Goal: Task Accomplishment & Management: Use online tool/utility

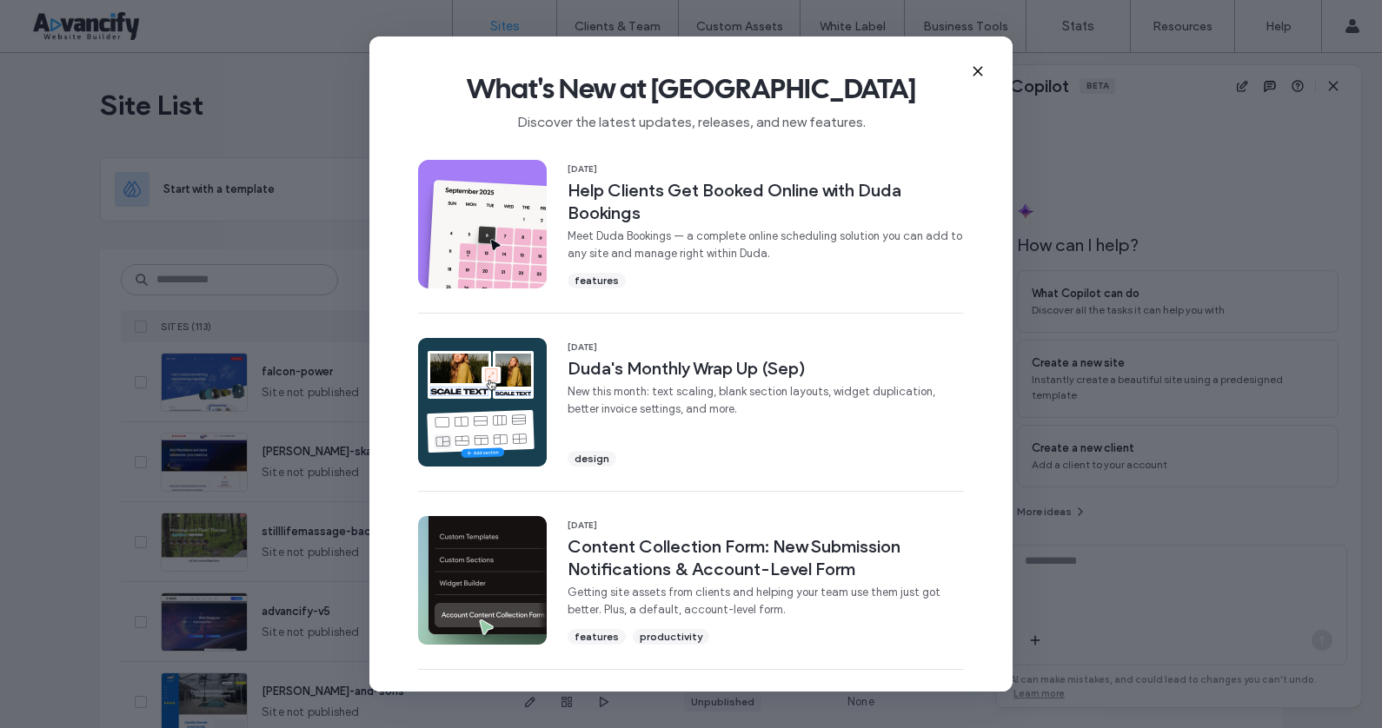
click at [971, 74] on icon at bounding box center [978, 71] width 14 height 14
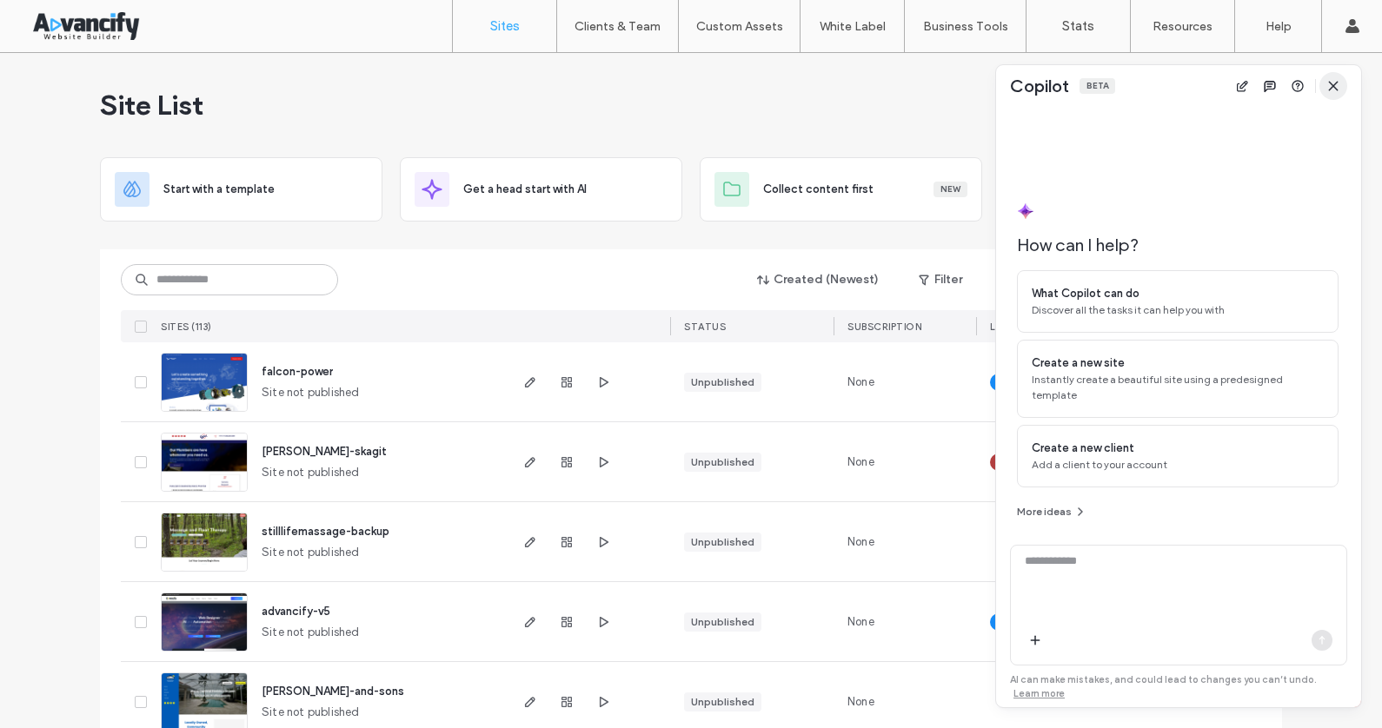
click at [1328, 83] on icon "button" at bounding box center [1333, 86] width 14 height 14
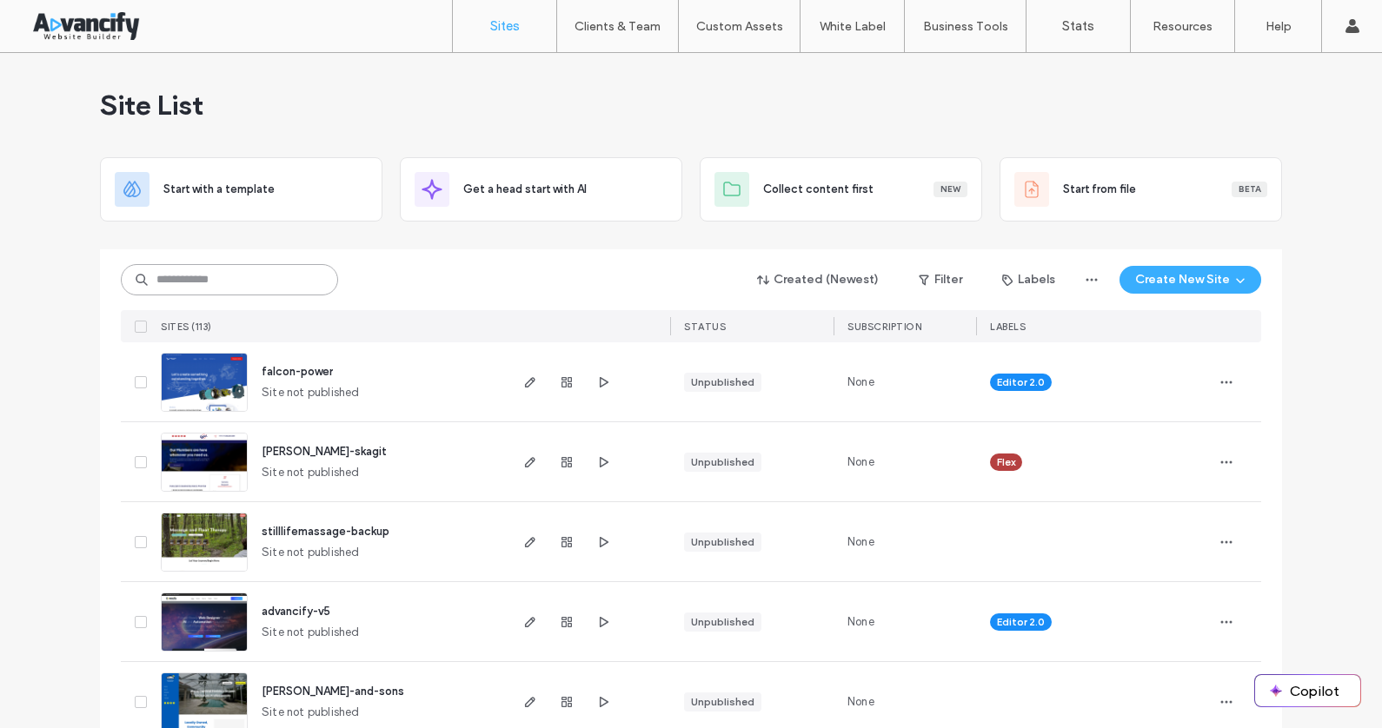
click at [257, 277] on input at bounding box center [229, 279] width 217 height 31
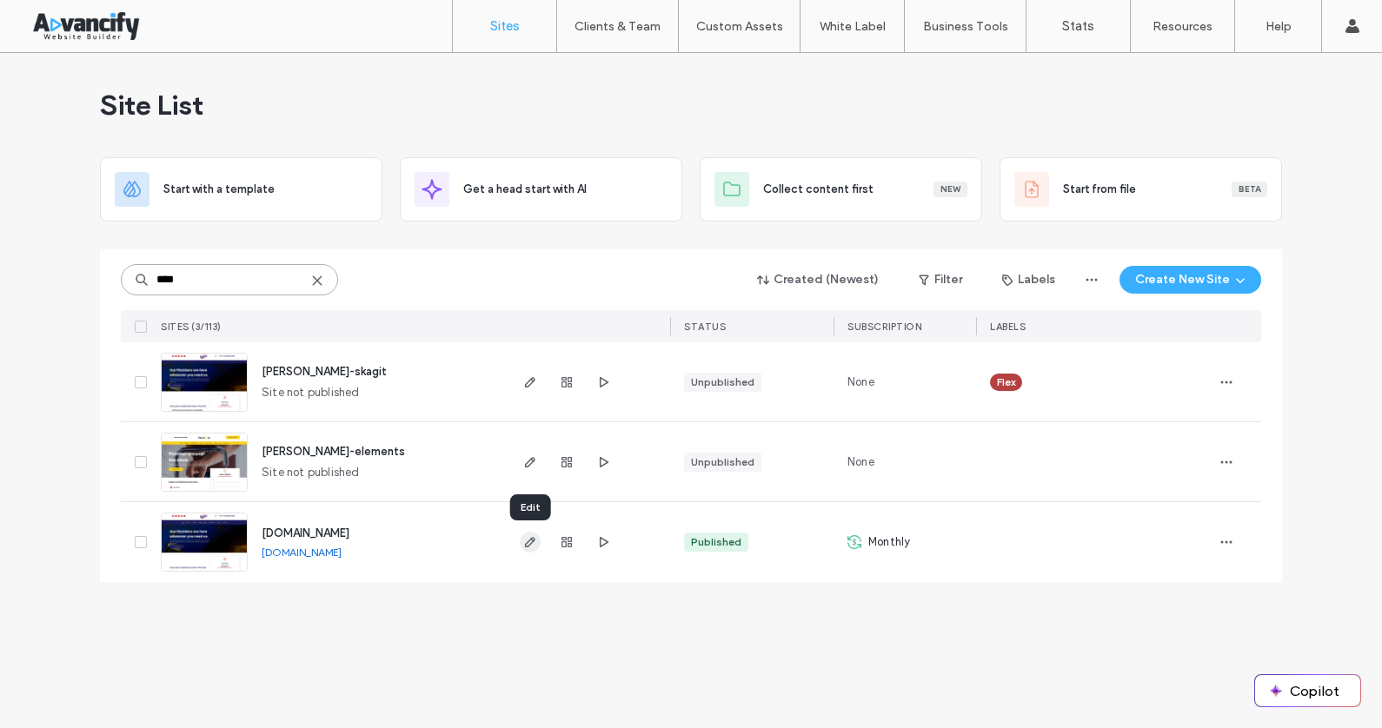
type input "****"
click at [536, 537] on icon "button" at bounding box center [530, 542] width 14 height 14
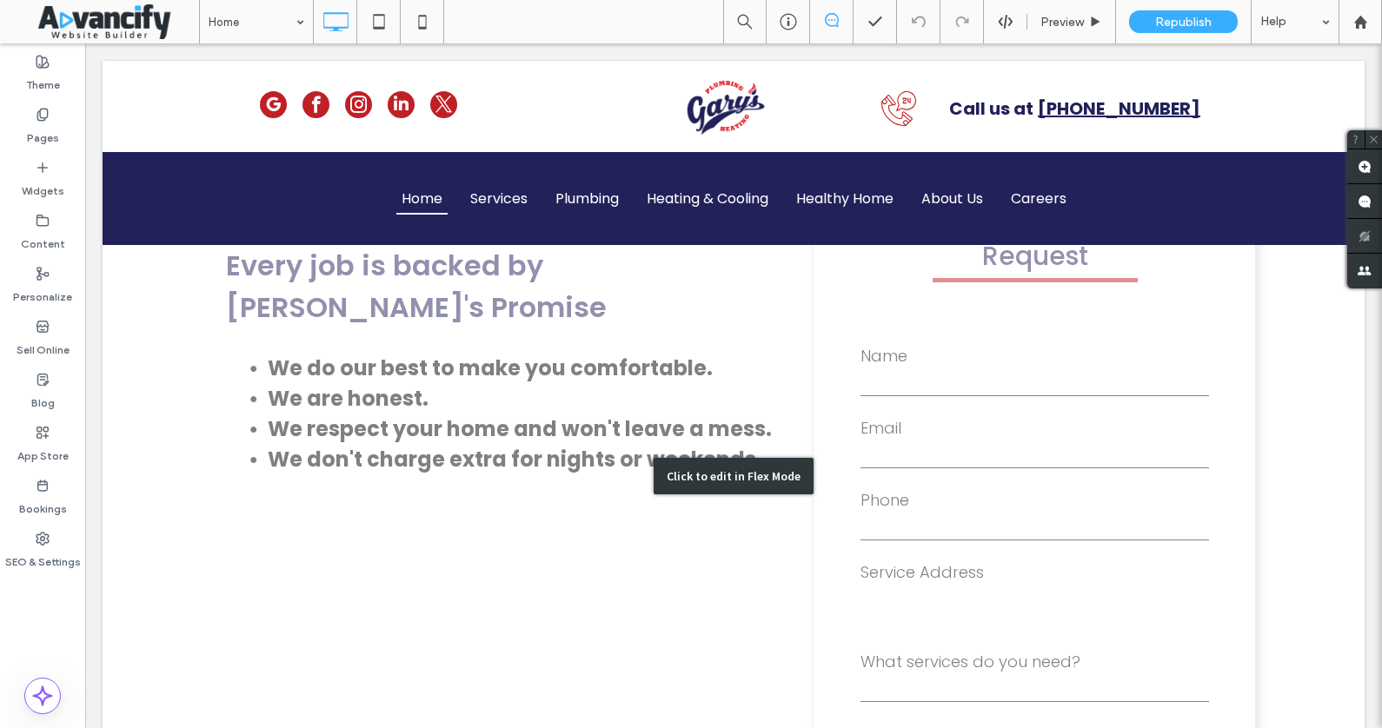
scroll to position [583, 0]
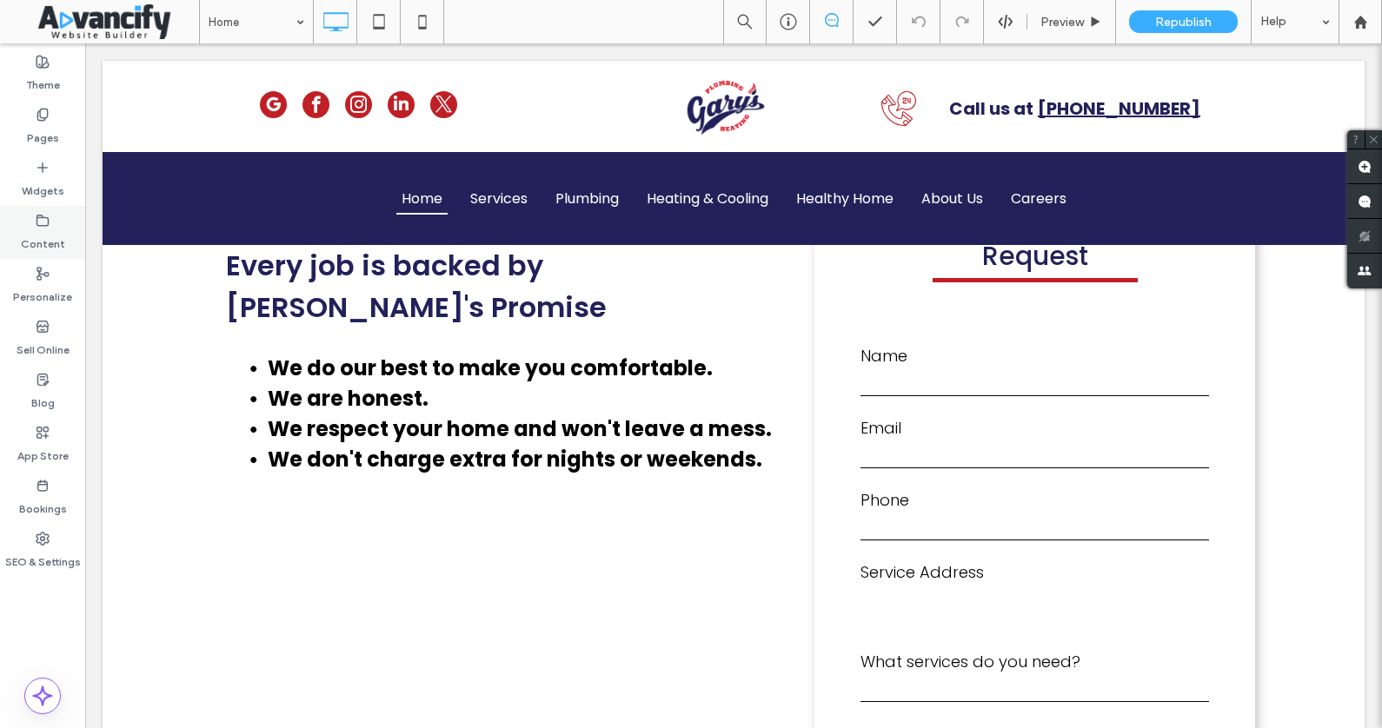
click at [43, 220] on icon at bounding box center [43, 221] width 14 height 14
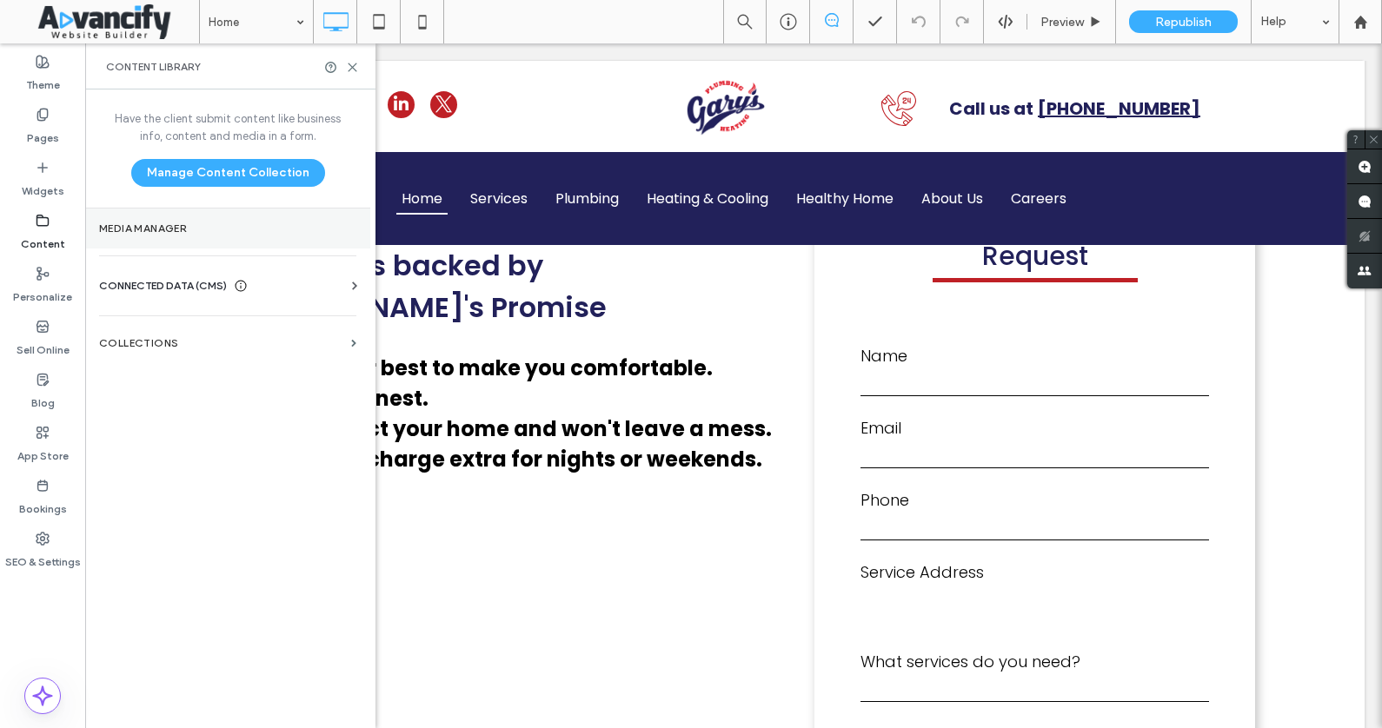
click at [140, 231] on label "Media Manager" at bounding box center [227, 229] width 257 height 12
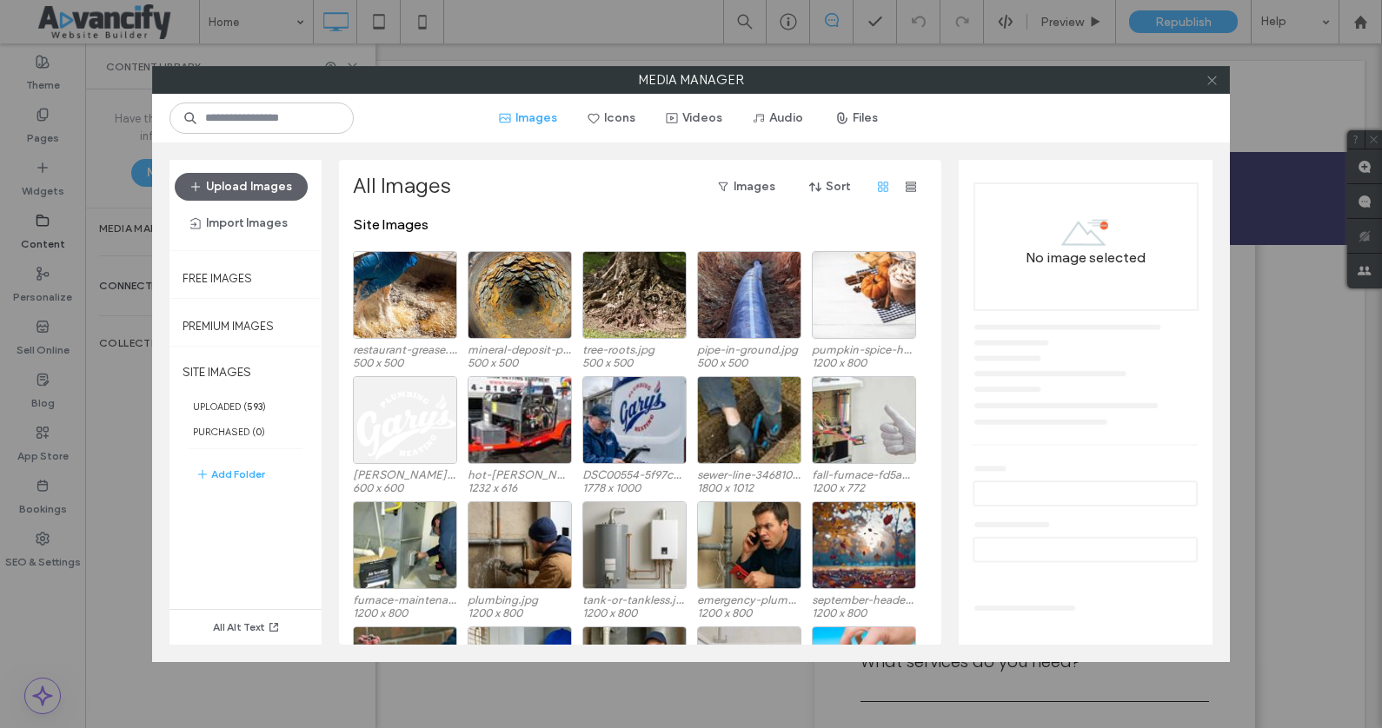
click at [1210, 74] on icon at bounding box center [1212, 80] width 13 height 13
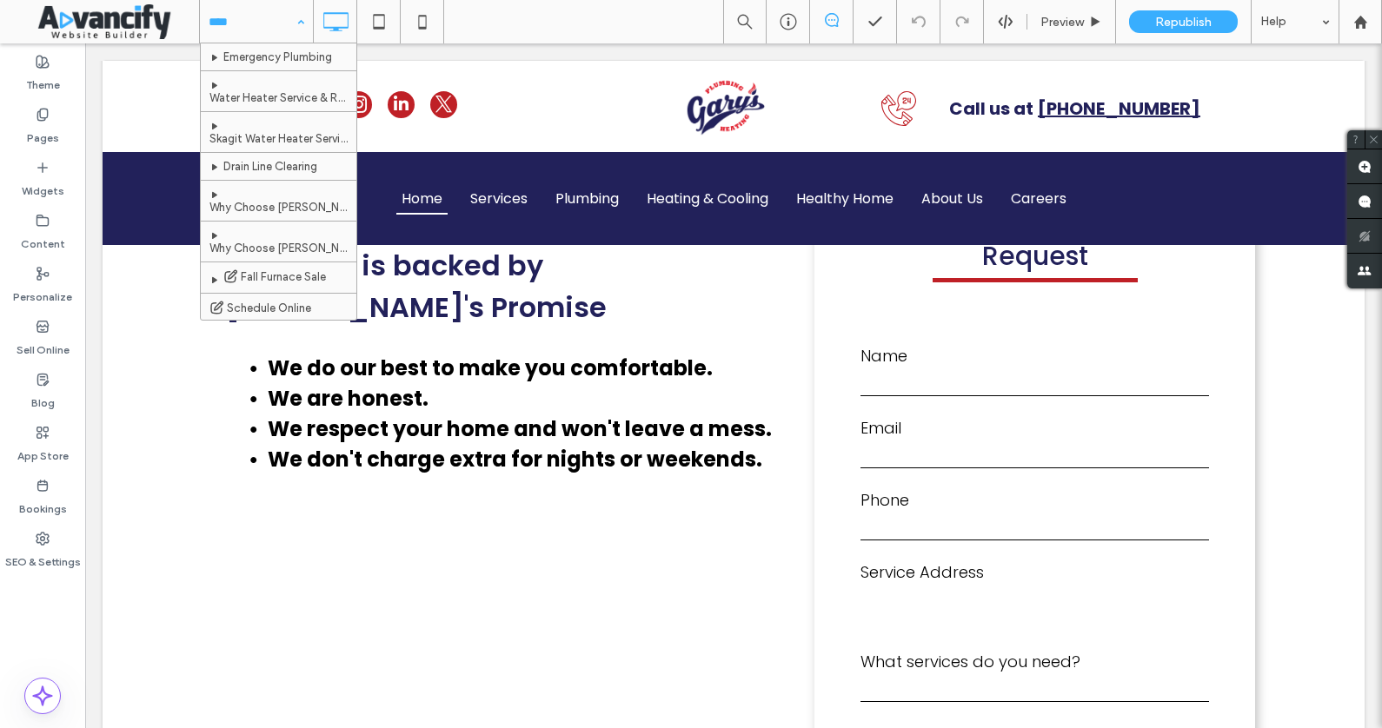
scroll to position [1647, 0]
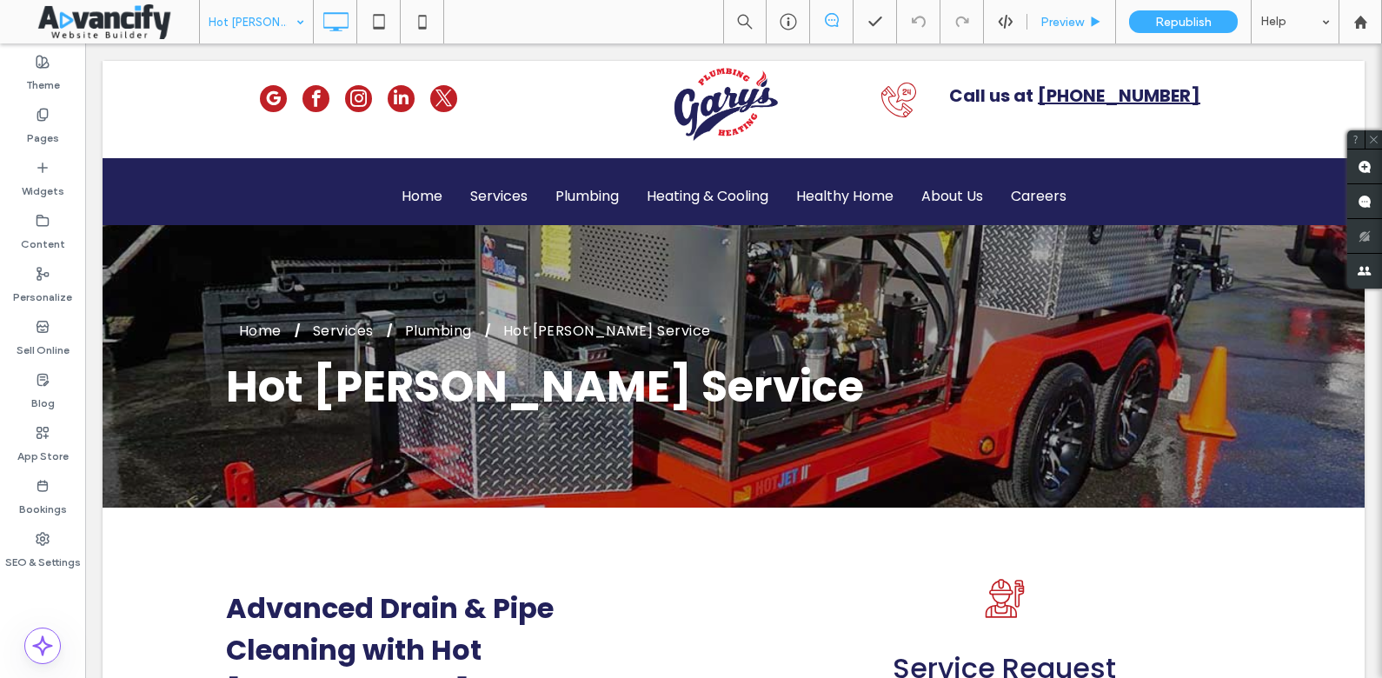
click at [1067, 22] on span "Preview" at bounding box center [1061, 22] width 43 height 15
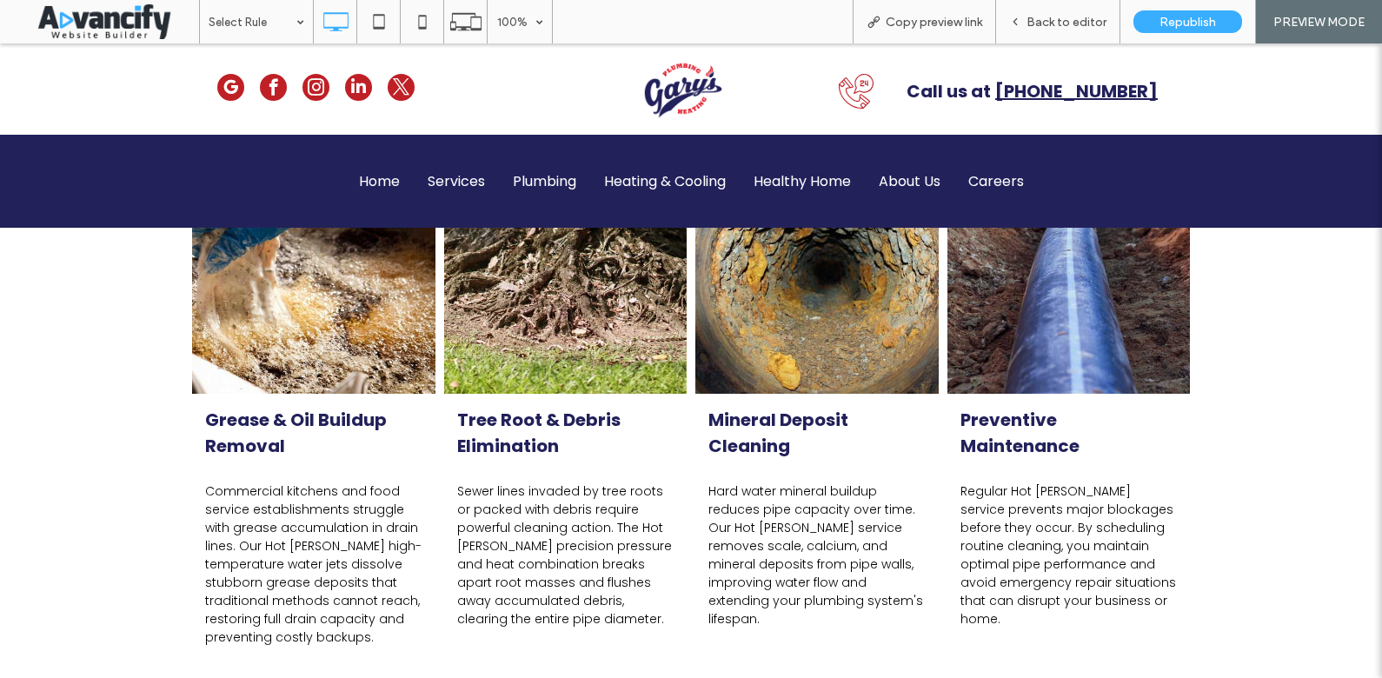
scroll to position [1201, 0]
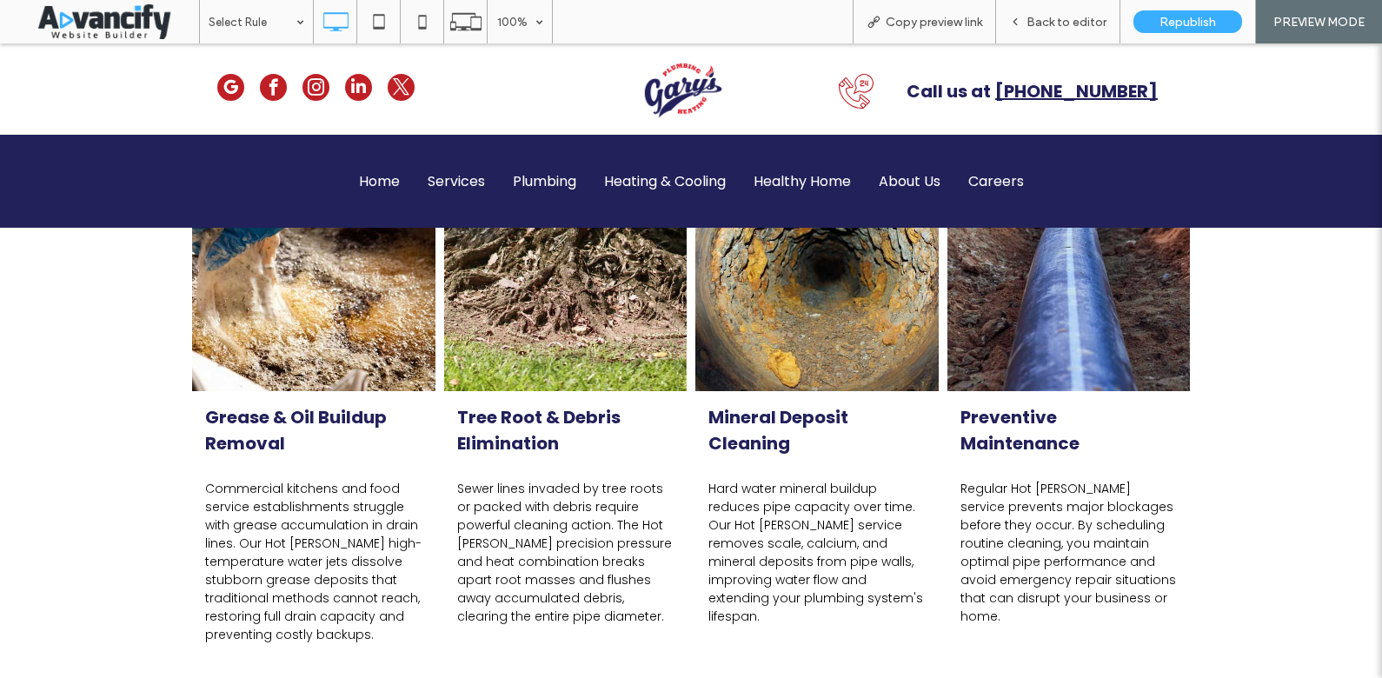
click at [1326, 458] on div "Hot [PERSON_NAME] technology is perfect for: Grease & Oil Buildup Removal Comme…" at bounding box center [691, 370] width 1382 height 732
click at [1333, 370] on div "Hot [PERSON_NAME] technology is perfect for: Grease & Oil Buildup Removal Comme…" at bounding box center [691, 370] width 1382 height 732
click at [1052, 15] on span "Back to editor" at bounding box center [1067, 22] width 80 height 15
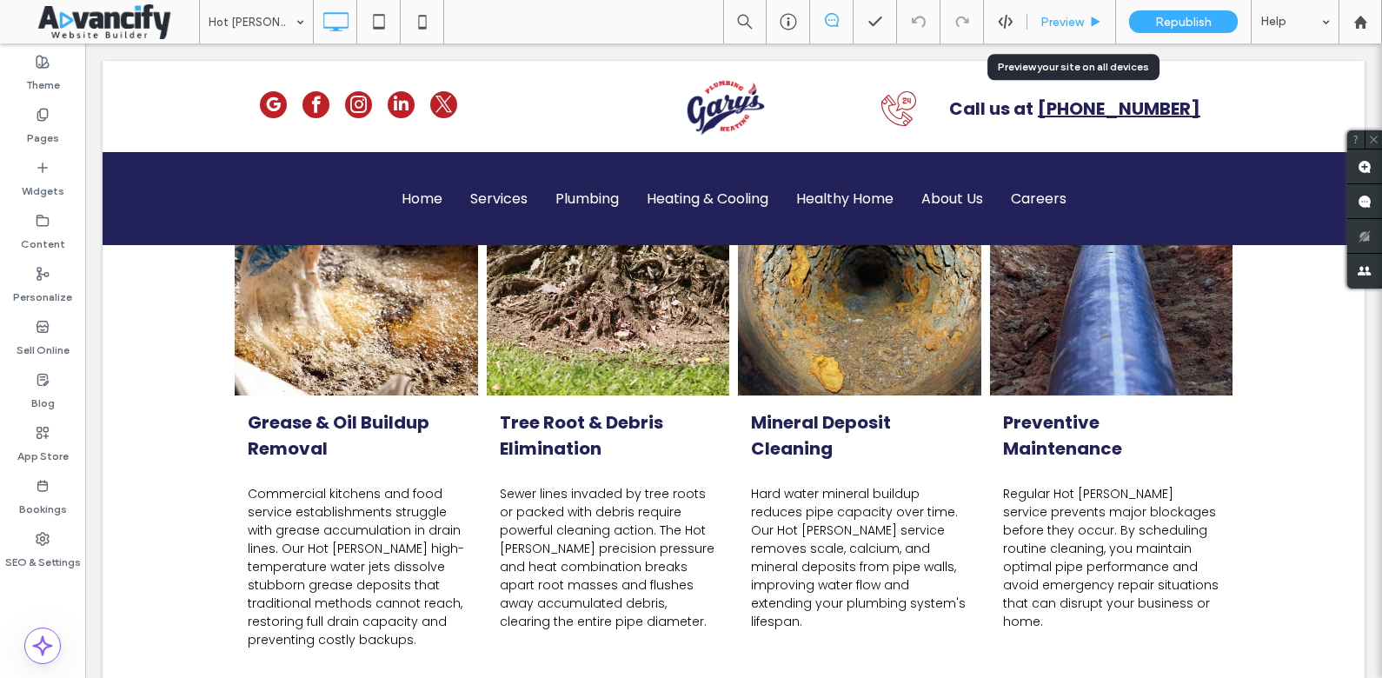
scroll to position [1191, 0]
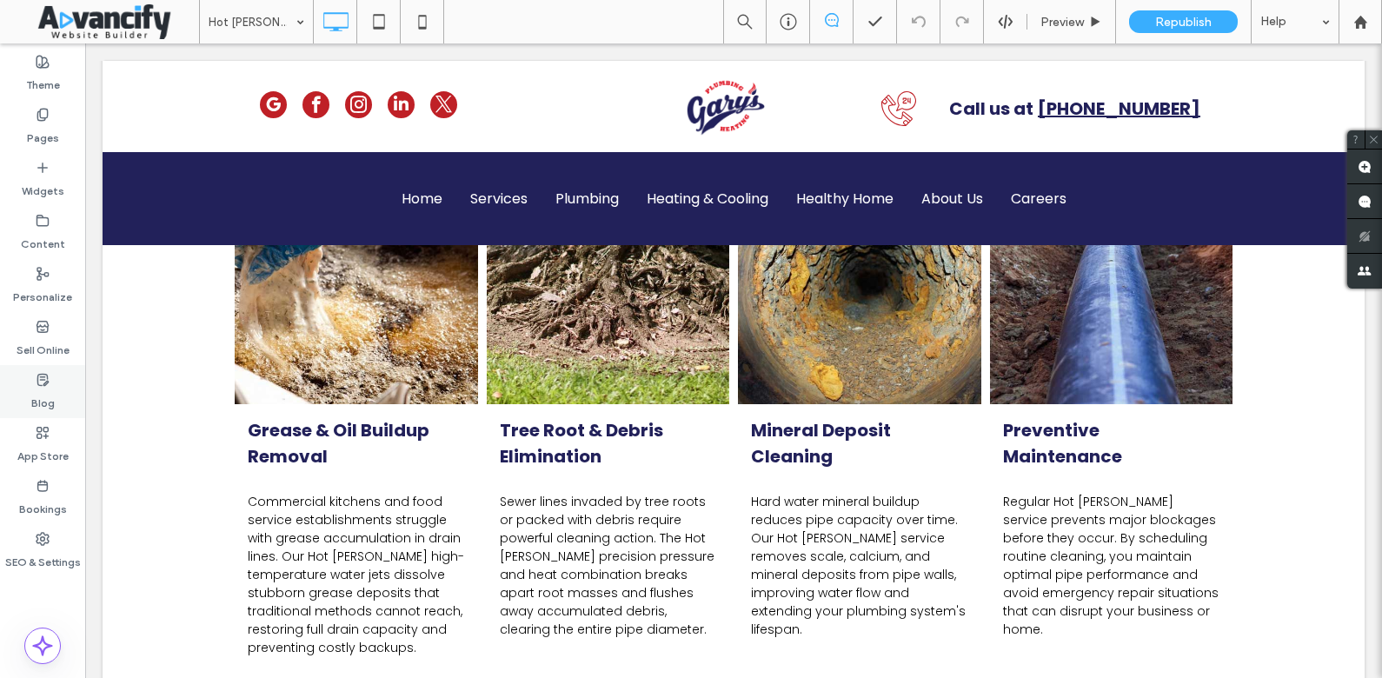
click at [56, 393] on div "Blog" at bounding box center [42, 391] width 85 height 53
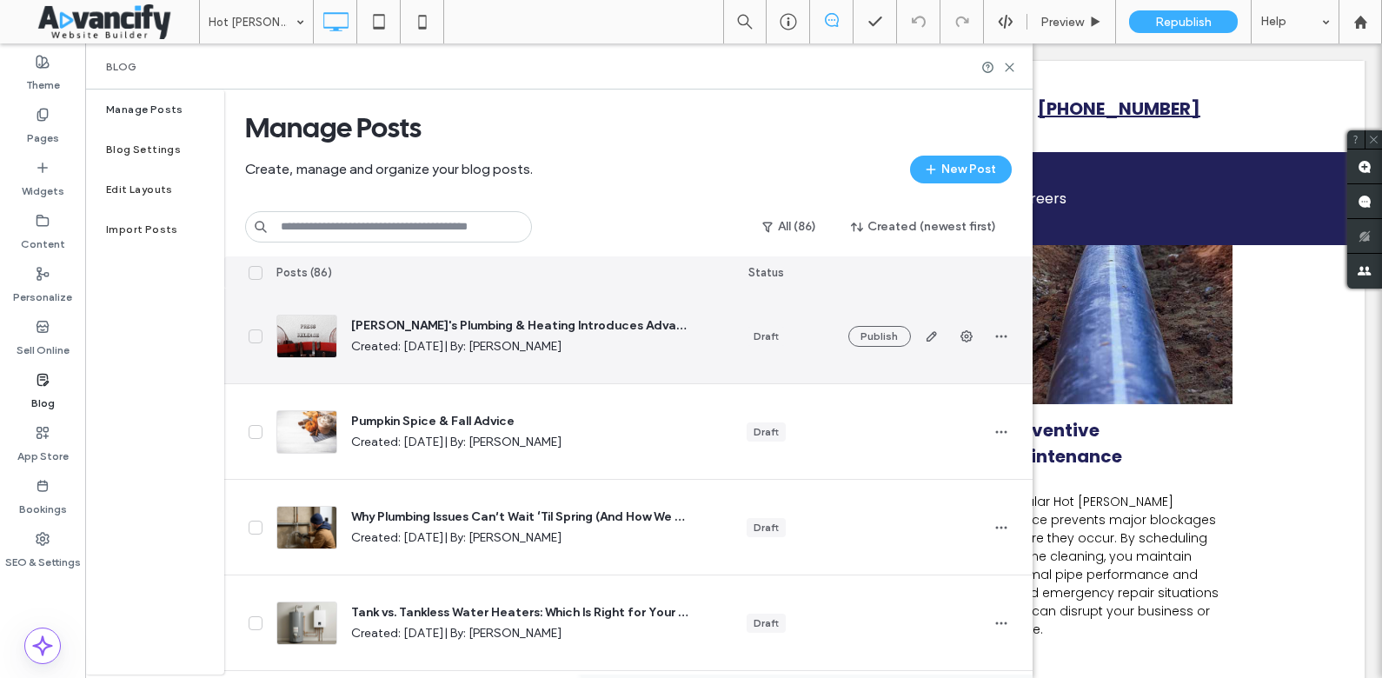
click at [679, 347] on span "Created: [DATE] | By: [PERSON_NAME]" at bounding box center [519, 346] width 336 height 17
click at [1000, 332] on icon "button" at bounding box center [1001, 336] width 14 height 14
click at [939, 381] on div "Preview" at bounding box center [936, 380] width 155 height 33
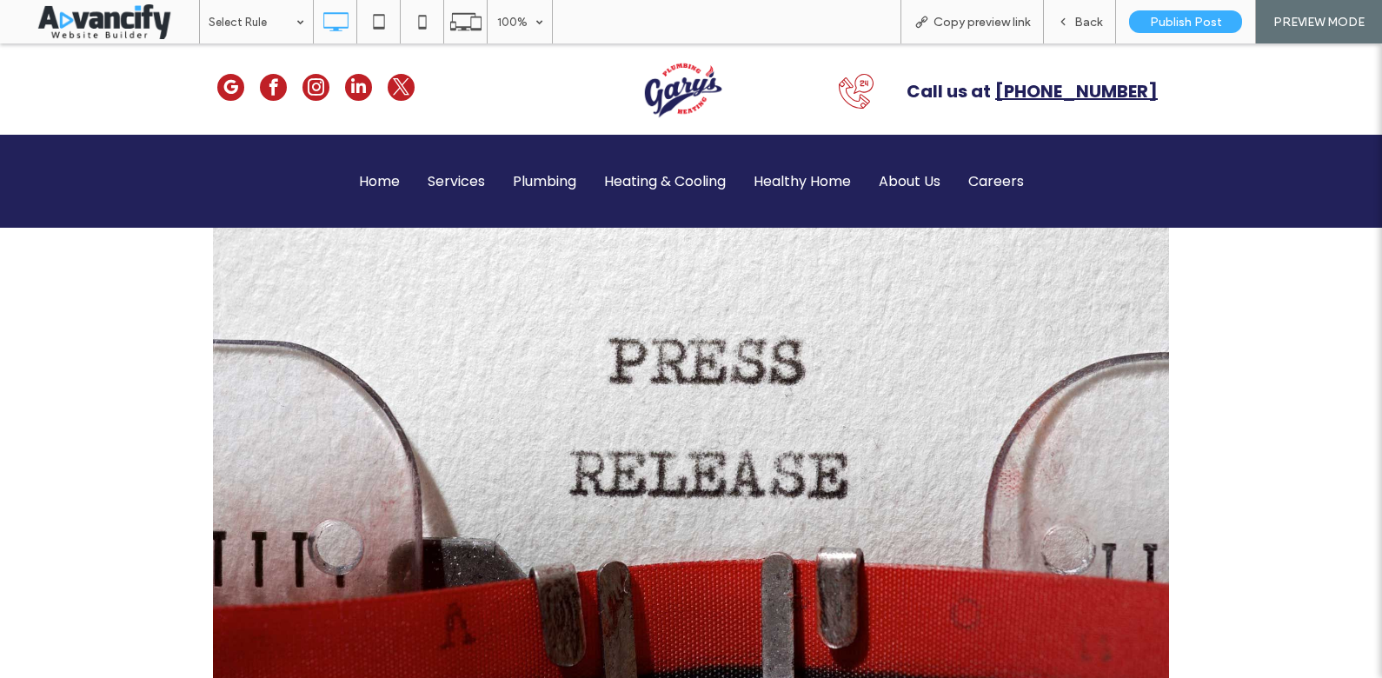
scroll to position [280, 0]
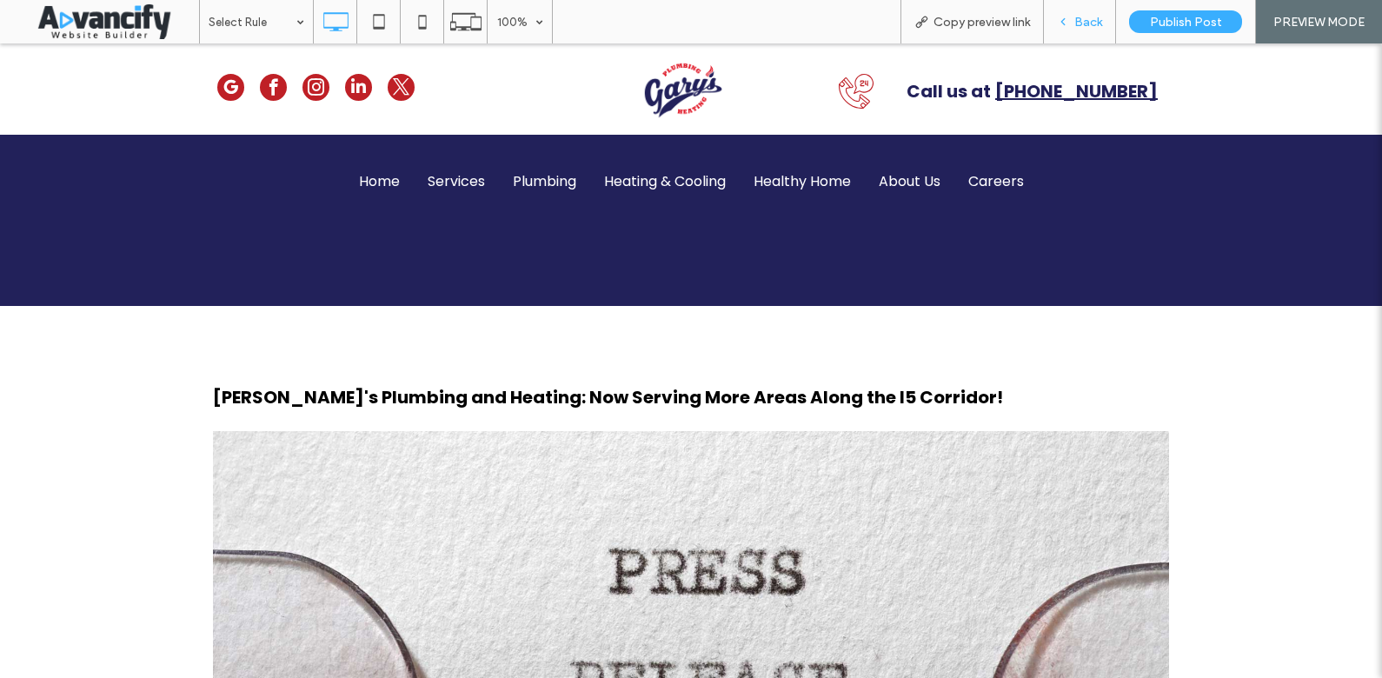
click at [1060, 24] on icon at bounding box center [1063, 22] width 12 height 12
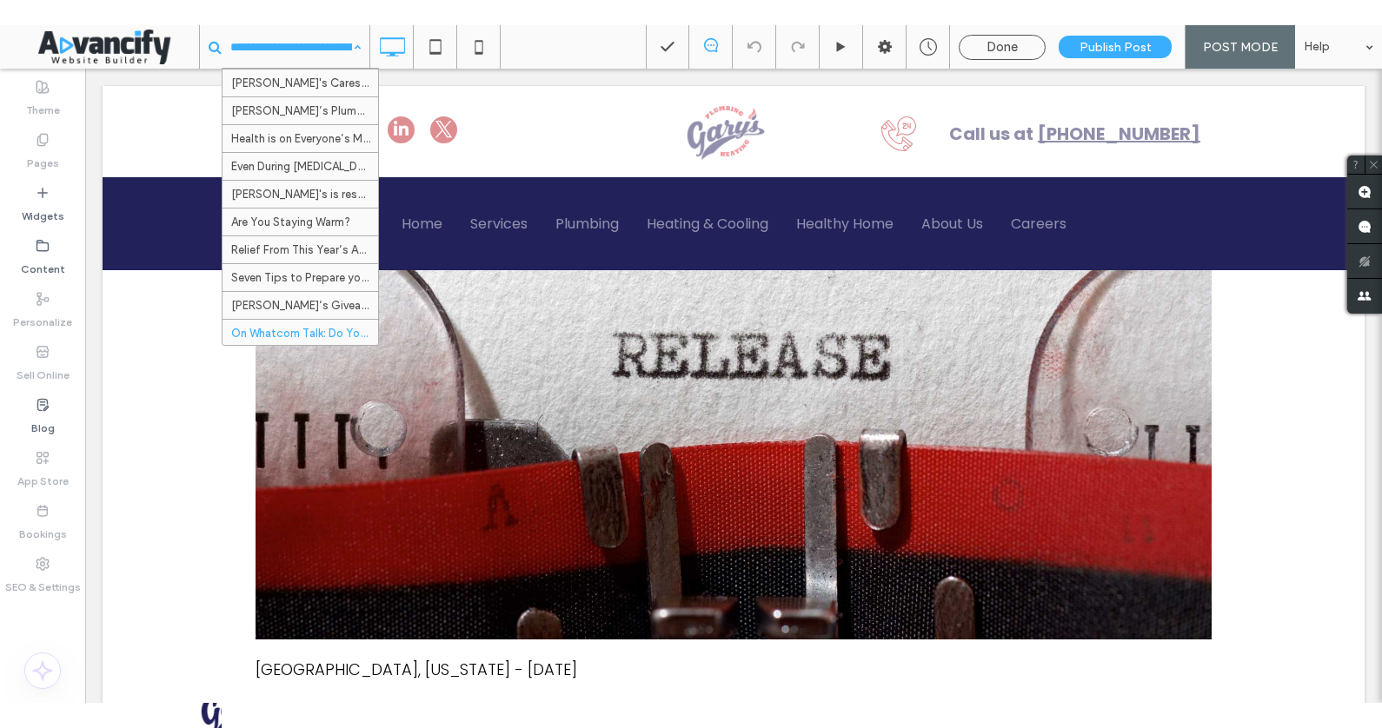
scroll to position [1814, 0]
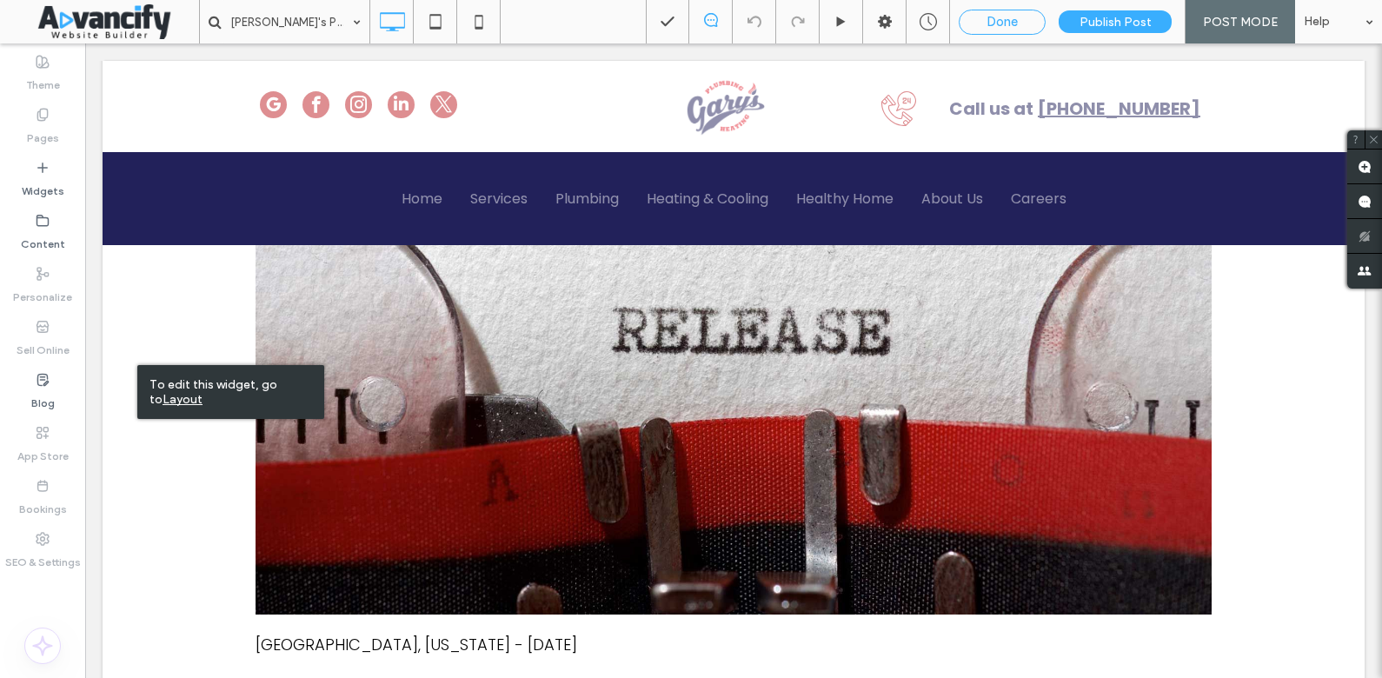
click at [988, 10] on div "Done" at bounding box center [1002, 22] width 87 height 25
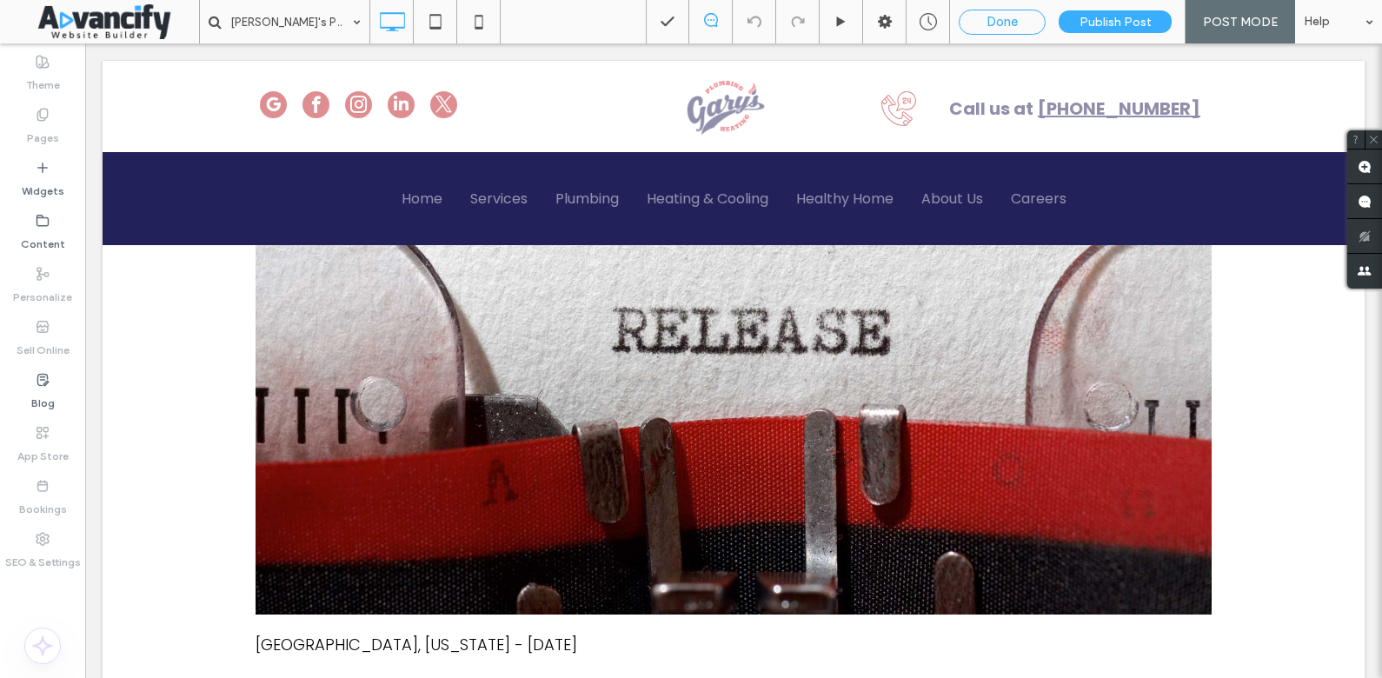
click at [986, 31] on div "Done" at bounding box center [1002, 22] width 87 height 25
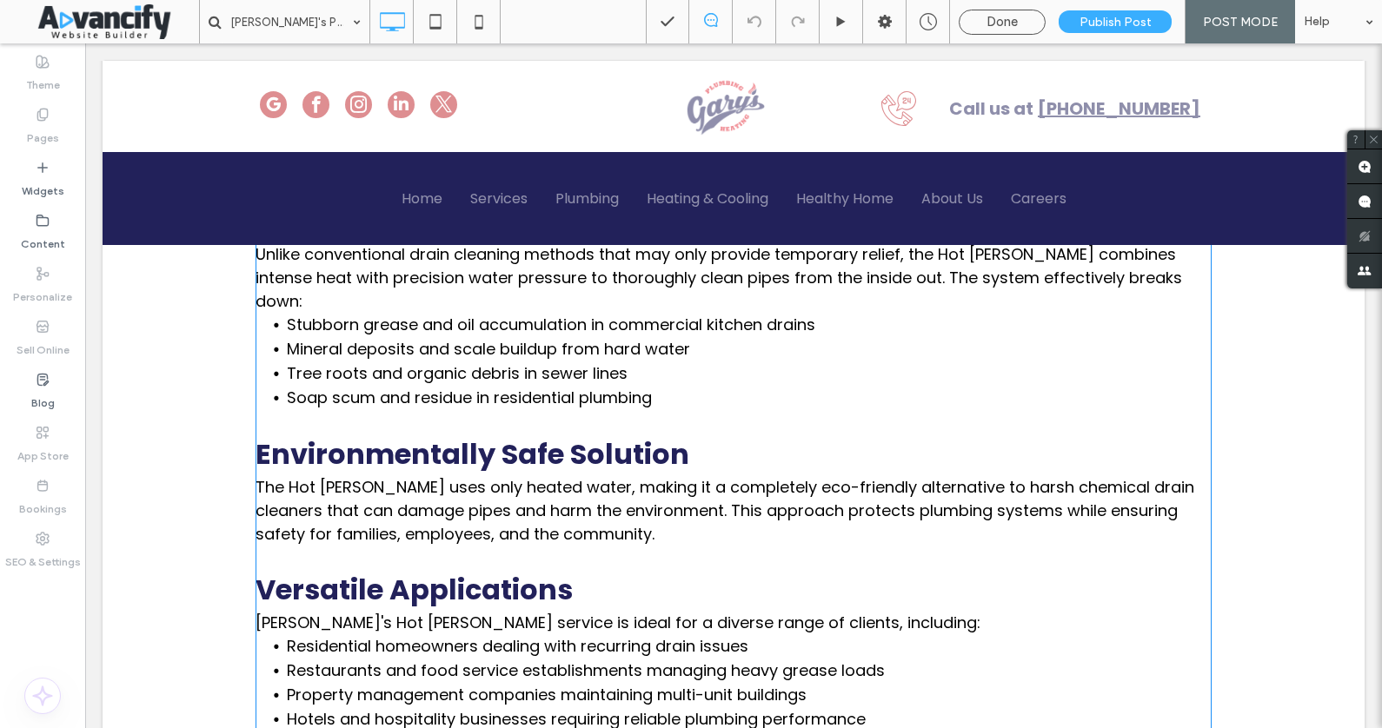
scroll to position [1701, 0]
